Goal: Check status: Check status

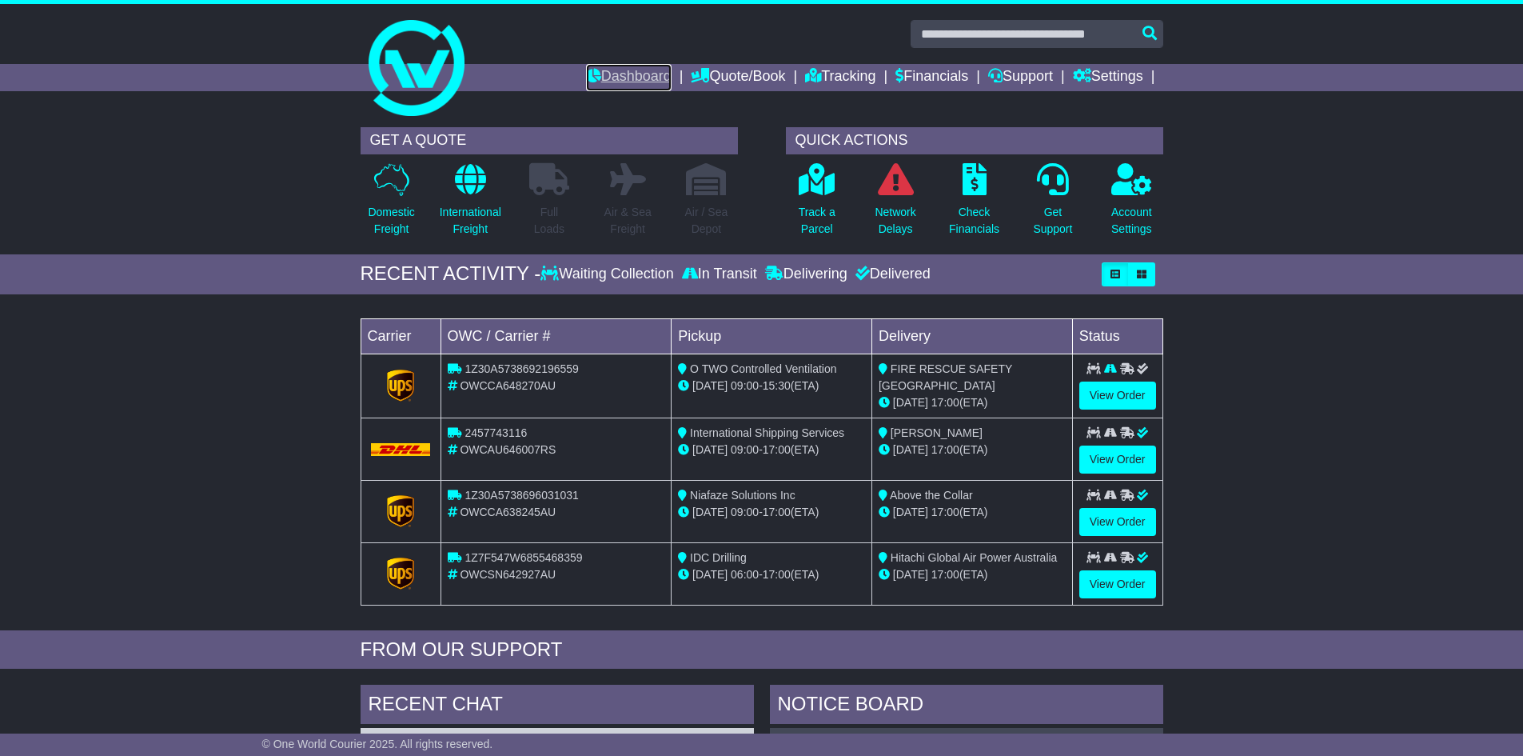
click at [627, 82] on link "Dashboard" at bounding box center [629, 77] width 86 height 27
click at [1119, 453] on link "View Order" at bounding box center [1117, 459] width 77 height 28
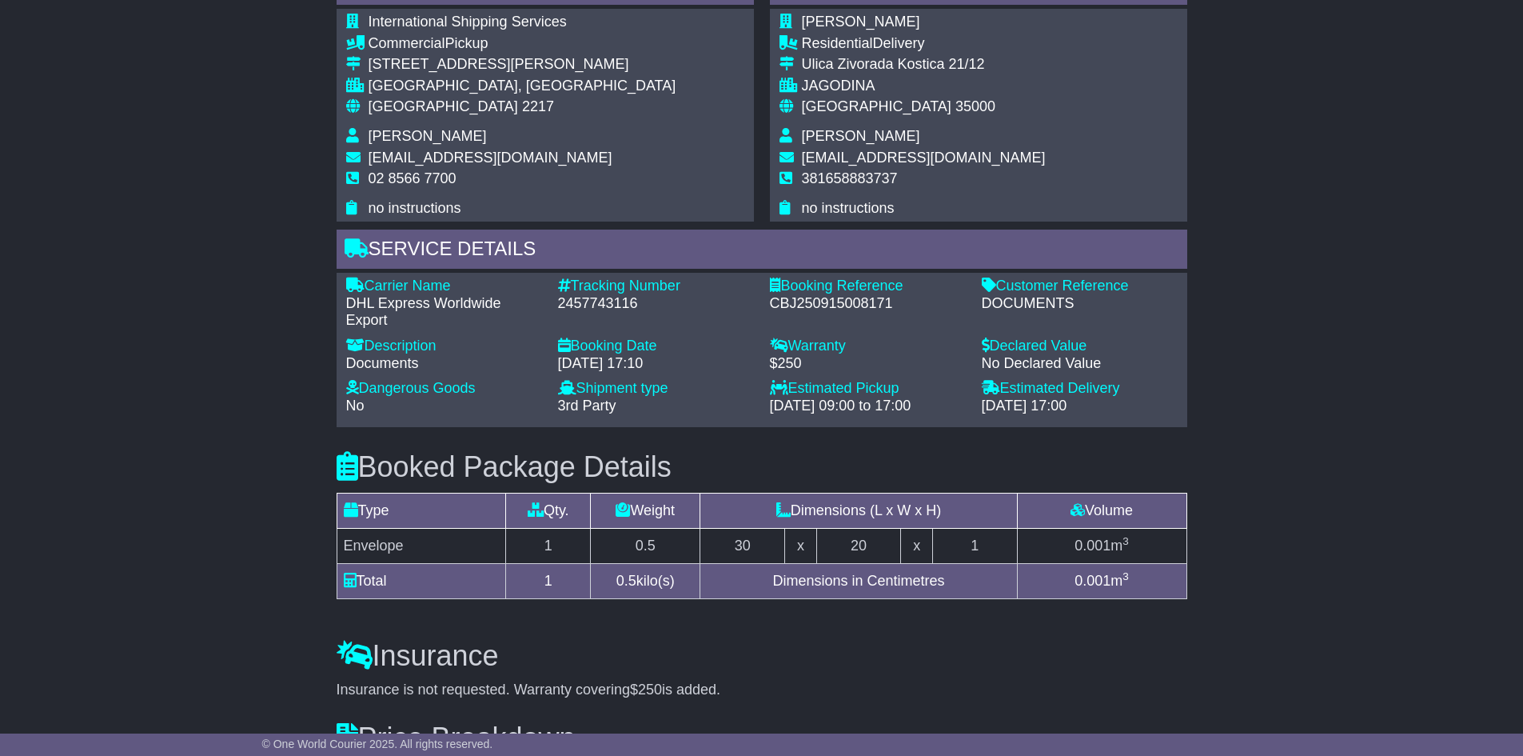
scroll to position [867, 0]
